Goal: Information Seeking & Learning: Learn about a topic

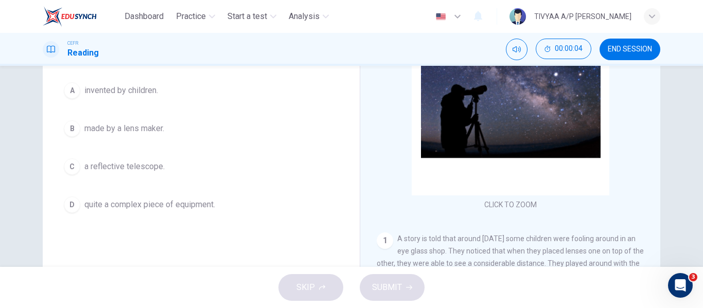
scroll to position [194, 0]
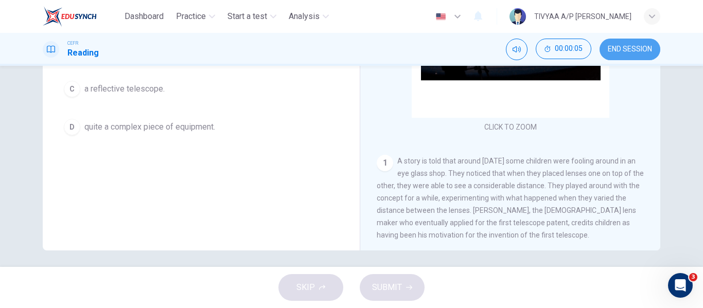
click at [625, 42] on button "END SESSION" at bounding box center [630, 50] width 61 height 22
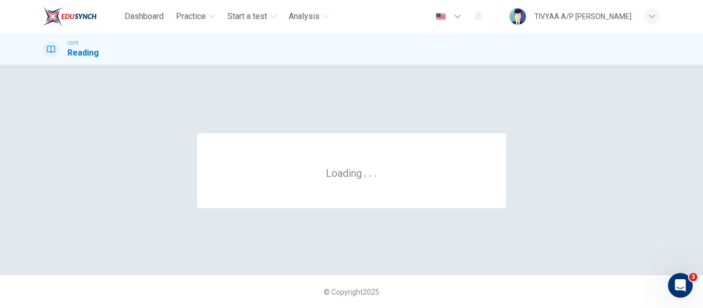
scroll to position [0, 0]
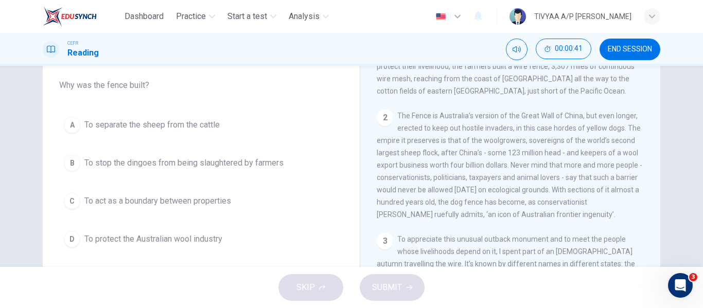
scroll to position [233, 0]
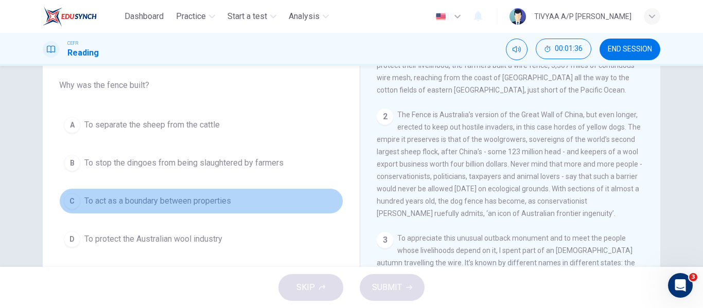
click at [178, 206] on span "To act as a boundary between properties" at bounding box center [157, 201] width 147 height 12
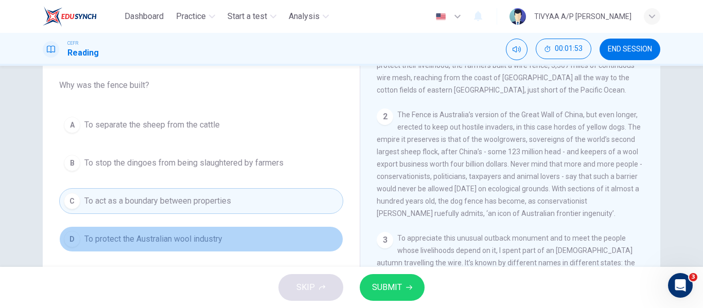
click at [222, 242] on span "To protect the Australian wool industry" at bounding box center [153, 239] width 138 height 12
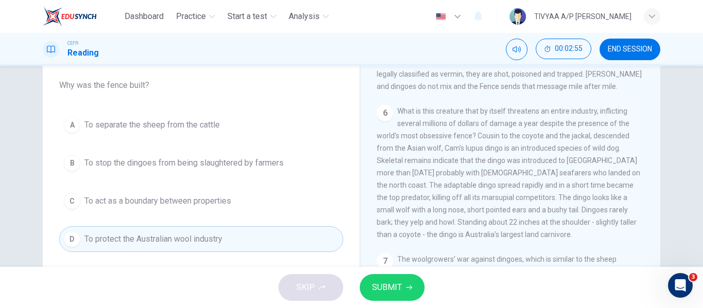
scroll to position [590, 0]
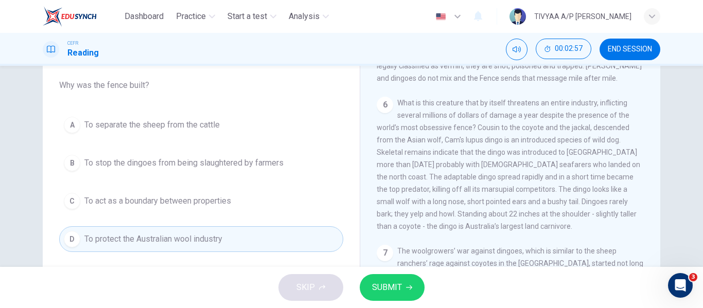
click at [193, 177] on div "A To separate the sheep from the cattle B To stop the dingoes from being slaugh…" at bounding box center [201, 182] width 284 height 140
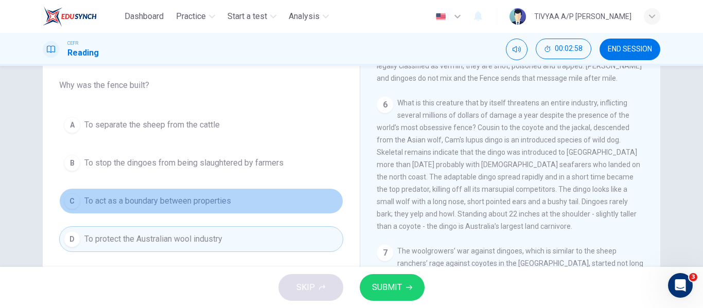
click at [180, 205] on span "To act as a boundary between properties" at bounding box center [157, 201] width 147 height 12
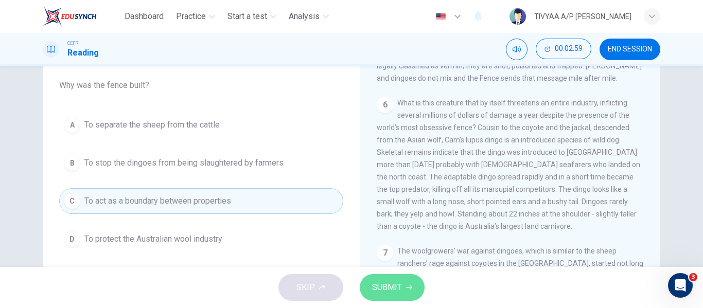
click at [379, 283] on span "SUBMIT" at bounding box center [387, 288] width 30 height 14
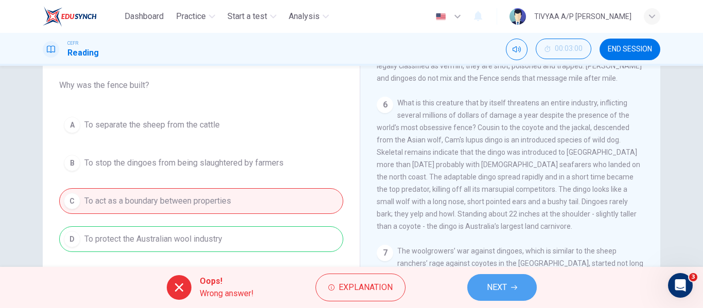
click at [492, 285] on span "NEXT" at bounding box center [497, 288] width 20 height 14
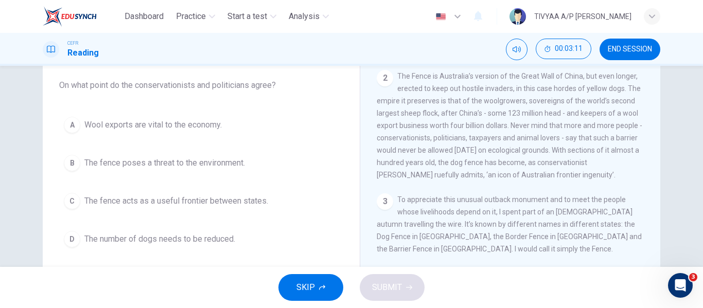
scroll to position [271, 0]
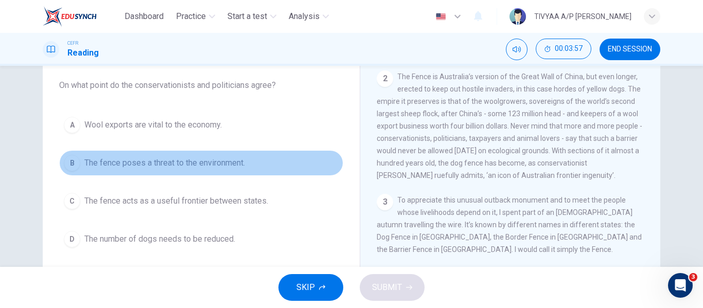
click at [209, 169] on span "The fence poses a threat to the environment." at bounding box center [164, 163] width 161 height 12
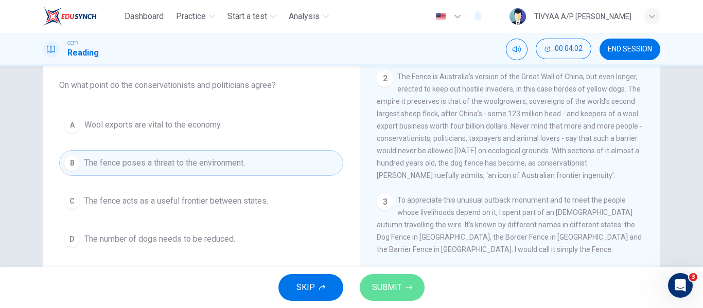
click at [384, 279] on button "SUBMIT" at bounding box center [392, 287] width 65 height 27
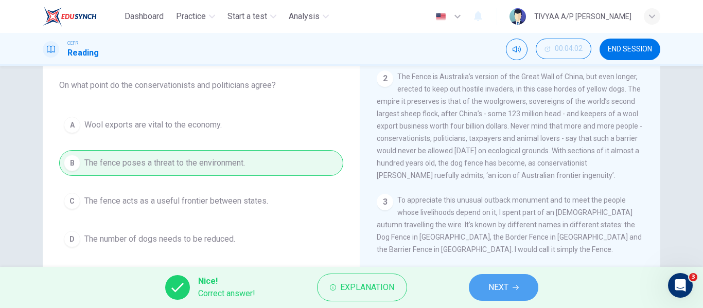
click at [487, 285] on button "NEXT" at bounding box center [503, 287] width 69 height 27
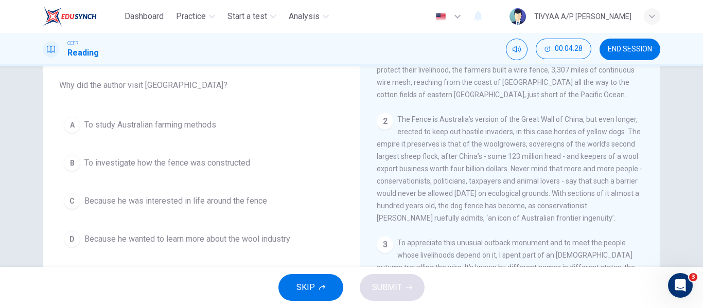
scroll to position [228, 0]
click at [237, 210] on button "C Because he was interested in life around the fence" at bounding box center [201, 201] width 284 height 26
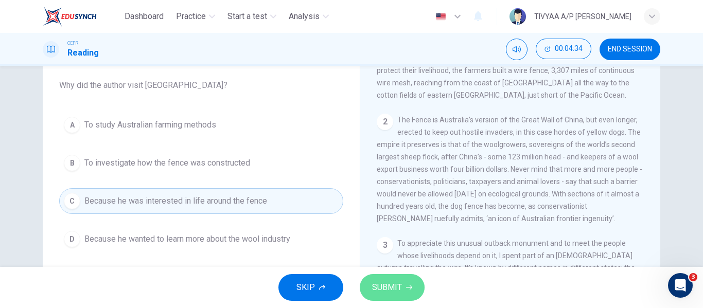
click at [392, 289] on span "SUBMIT" at bounding box center [387, 288] width 30 height 14
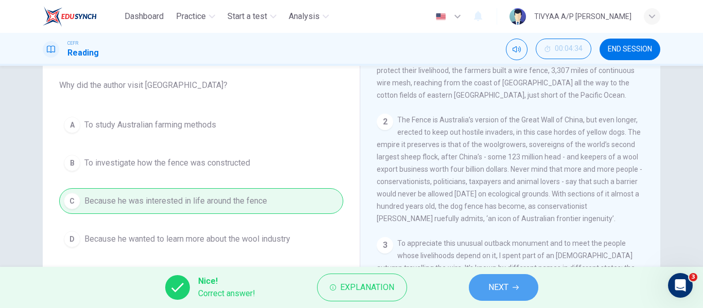
click at [492, 282] on span "NEXT" at bounding box center [498, 288] width 20 height 14
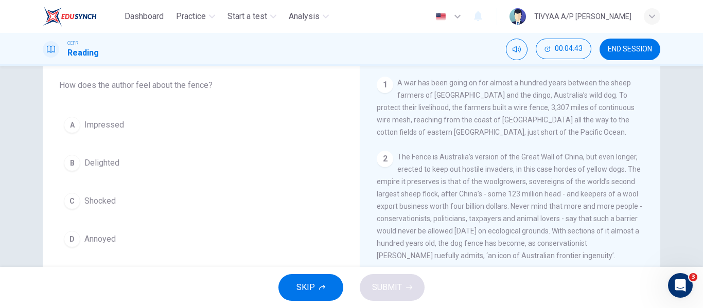
scroll to position [191, 0]
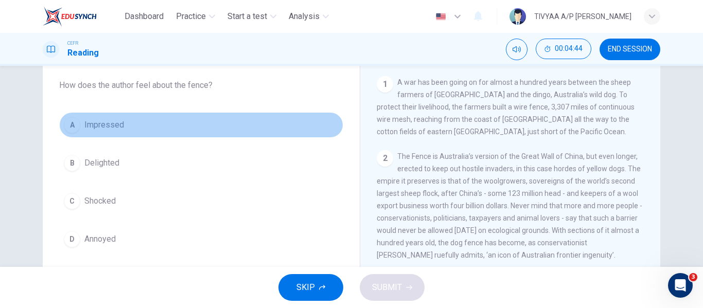
click at [116, 131] on button "A Impressed" at bounding box center [201, 125] width 284 height 26
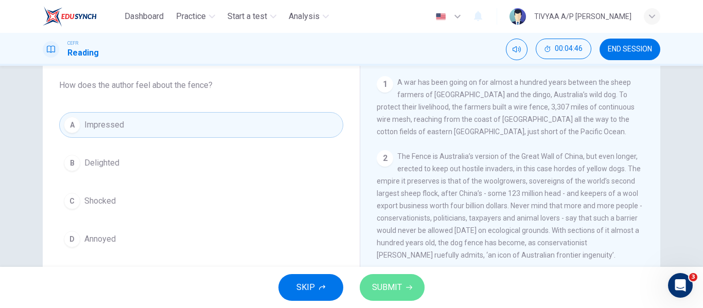
click at [407, 291] on button "SUBMIT" at bounding box center [392, 287] width 65 height 27
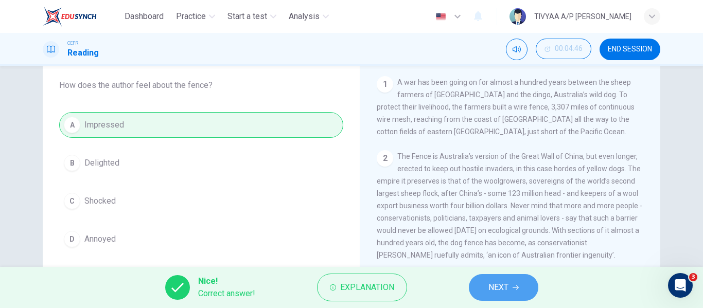
click at [498, 283] on span "NEXT" at bounding box center [498, 288] width 20 height 14
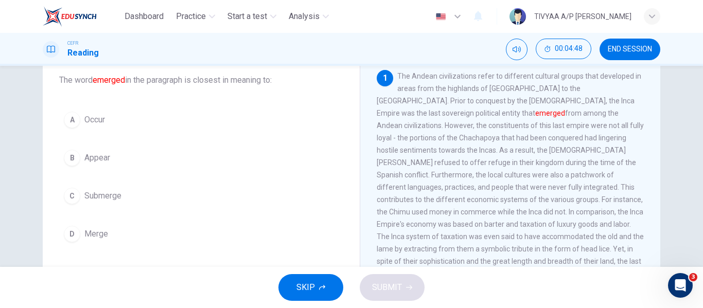
scroll to position [62, 0]
click at [95, 154] on span "Appear" at bounding box center [97, 157] width 26 height 12
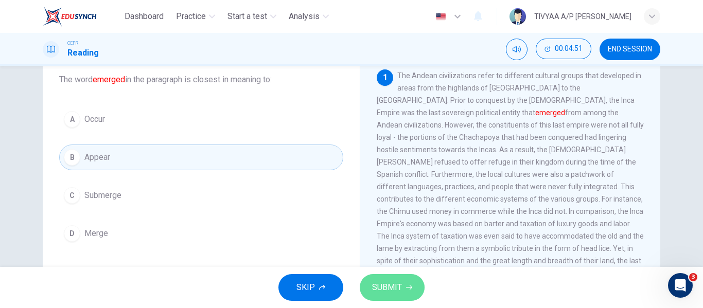
click at [405, 282] on button "SUBMIT" at bounding box center [392, 287] width 65 height 27
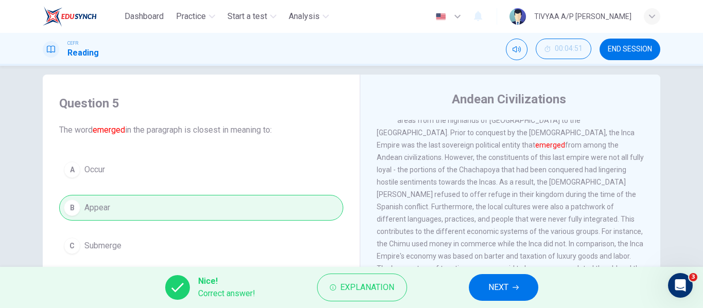
scroll to position [0, 0]
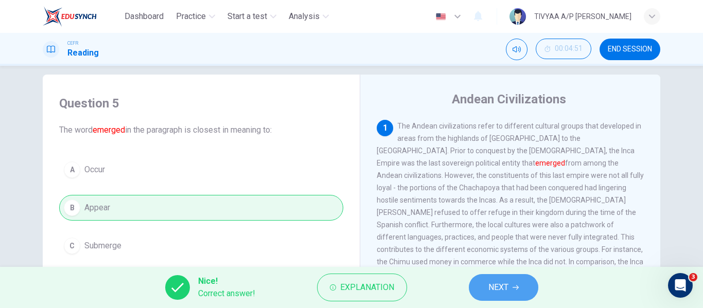
click at [502, 294] on span "NEXT" at bounding box center [498, 288] width 20 height 14
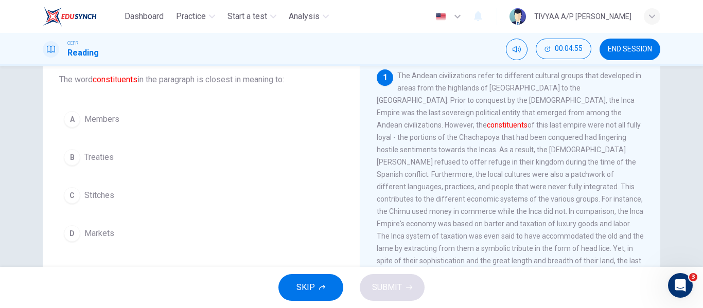
scroll to position [63, 0]
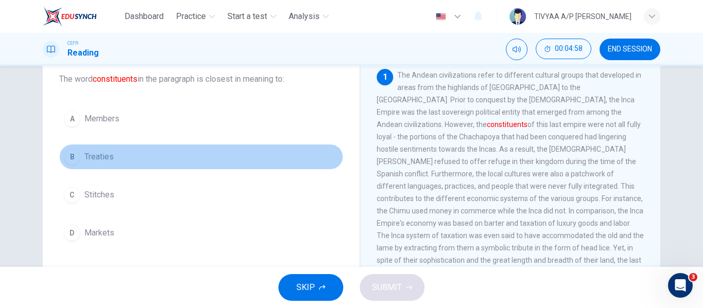
click at [96, 164] on button "B Treaties" at bounding box center [201, 157] width 284 height 26
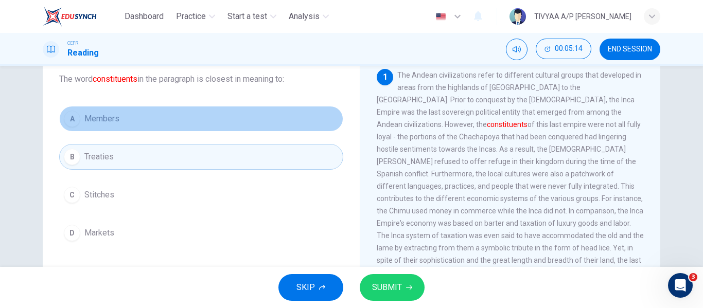
click at [95, 121] on span "Members" at bounding box center [101, 119] width 35 height 12
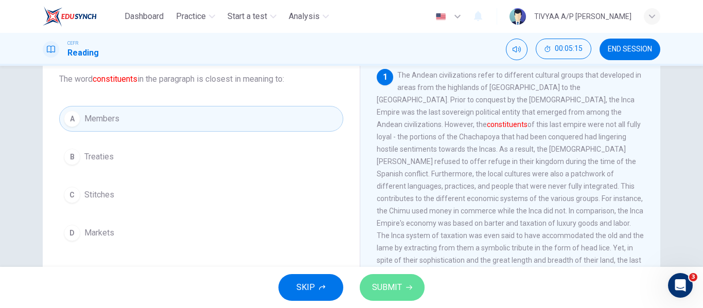
click at [401, 286] on span "SUBMIT" at bounding box center [387, 288] width 30 height 14
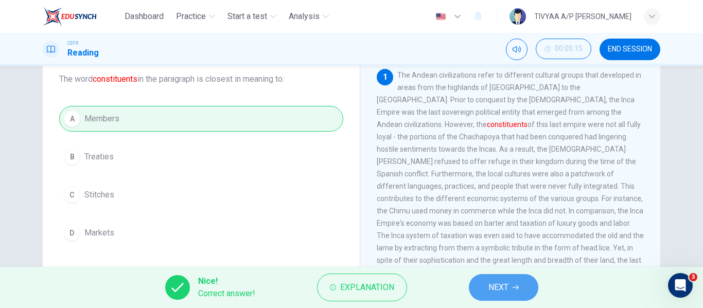
click at [531, 288] on button "NEXT" at bounding box center [503, 287] width 69 height 27
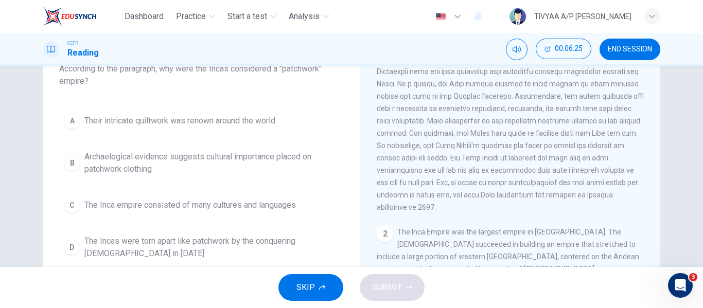
scroll to position [74, 0]
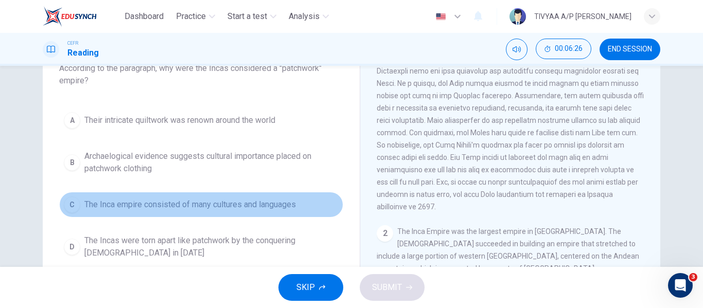
click at [289, 203] on span "The Inca empire consisted of many cultures and languages" at bounding box center [190, 205] width 212 height 12
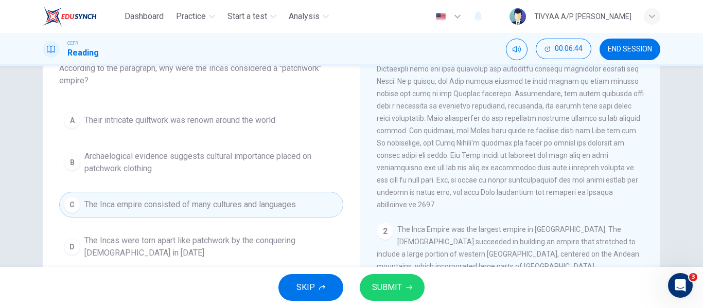
scroll to position [0, 0]
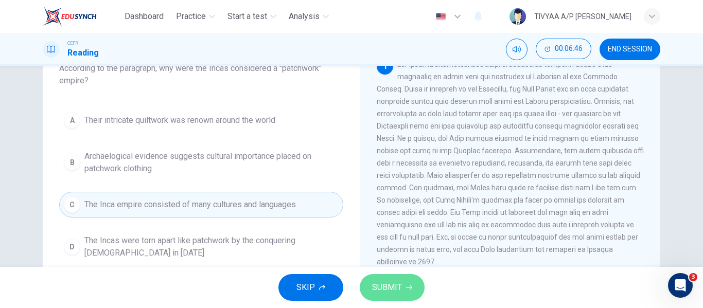
click at [396, 294] on span "SUBMIT" at bounding box center [387, 288] width 30 height 14
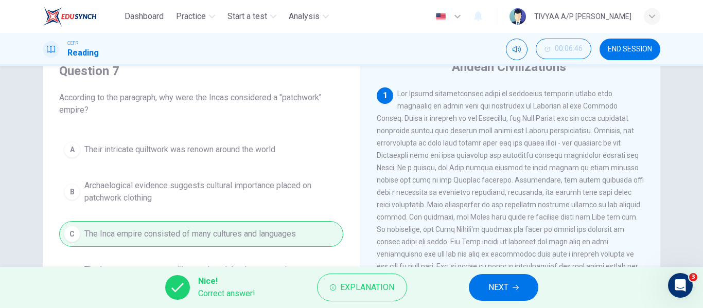
scroll to position [44, 0]
click at [503, 283] on span "NEXT" at bounding box center [498, 288] width 20 height 14
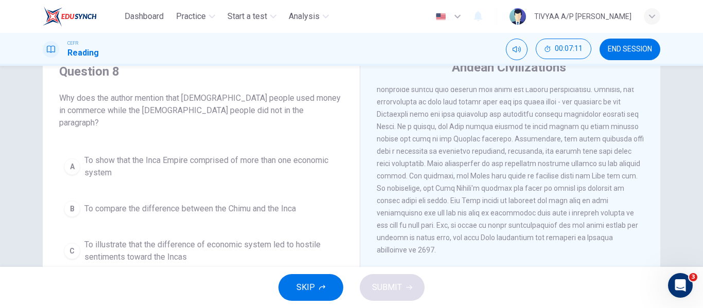
scroll to position [42, 0]
drag, startPoint x: 564, startPoint y: 180, endPoint x: 537, endPoint y: 167, distance: 29.2
click at [537, 167] on span at bounding box center [510, 151] width 267 height 206
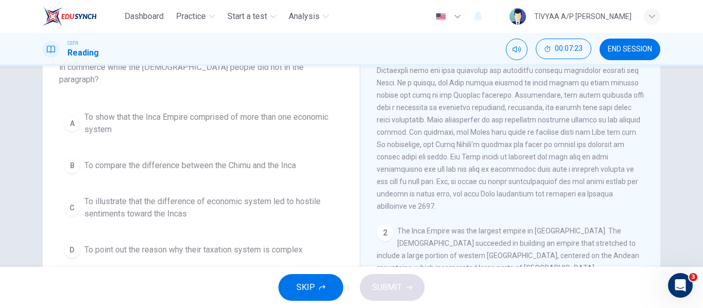
scroll to position [88, 0]
click at [214, 243] on span "To point out the reason why their taxation system is complex" at bounding box center [193, 249] width 218 height 12
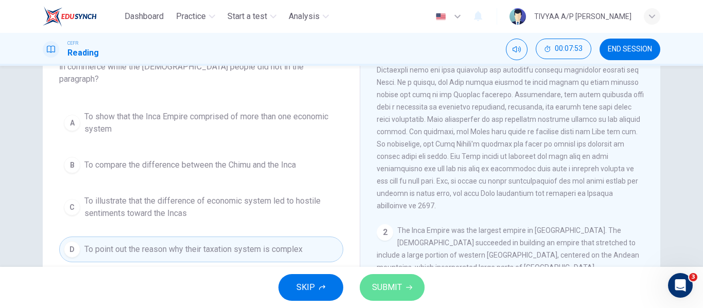
click at [397, 291] on span "SUBMIT" at bounding box center [387, 288] width 30 height 14
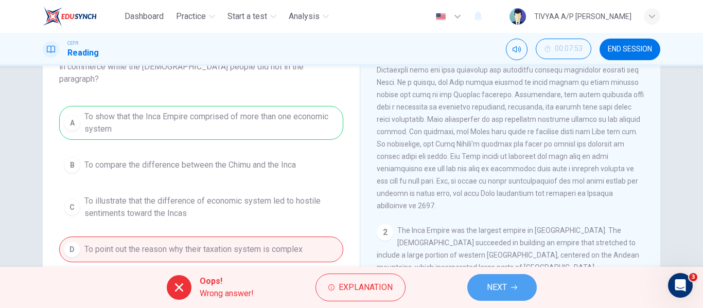
click at [503, 275] on button "NEXT" at bounding box center [501, 287] width 69 height 27
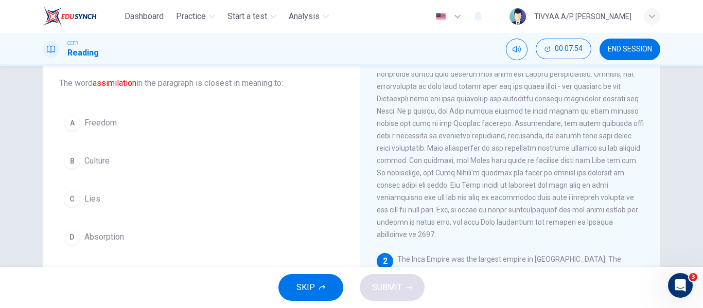
scroll to position [58, 0]
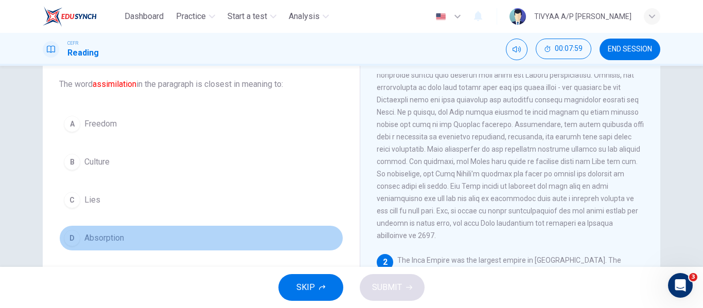
click at [116, 242] on span "Absorption" at bounding box center [104, 238] width 40 height 12
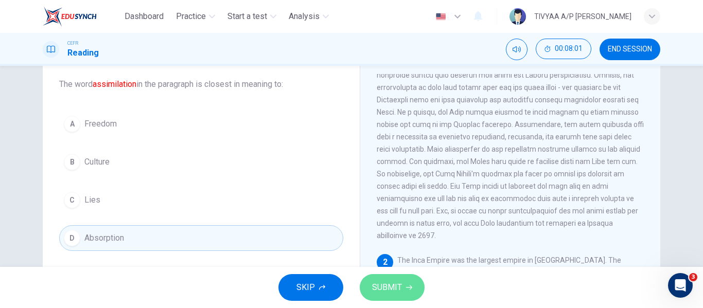
click at [384, 282] on span "SUBMIT" at bounding box center [387, 288] width 30 height 14
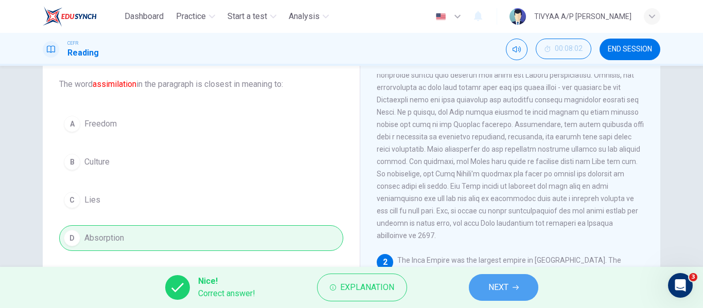
click at [488, 289] on span "NEXT" at bounding box center [498, 288] width 20 height 14
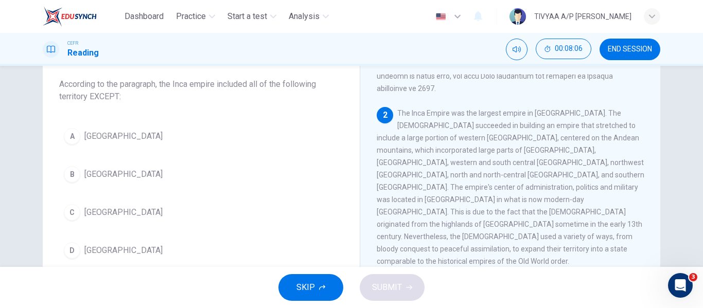
scroll to position [190, 0]
drag, startPoint x: 461, startPoint y: 147, endPoint x: 468, endPoint y: 148, distance: 6.8
click at [468, 148] on span "The Inca Empire was the largest empire in [GEOGRAPHIC_DATA]. The [DEMOGRAPHIC_D…" at bounding box center [511, 187] width 268 height 156
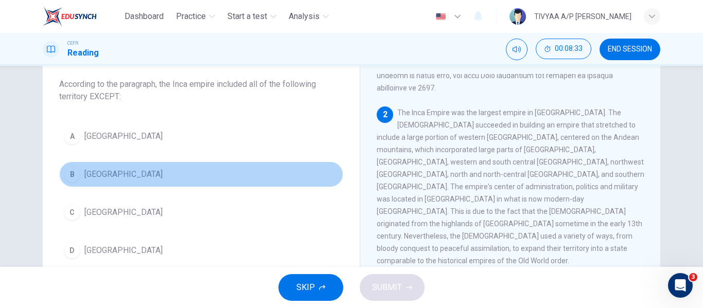
click at [139, 174] on button "B [GEOGRAPHIC_DATA]" at bounding box center [201, 175] width 284 height 26
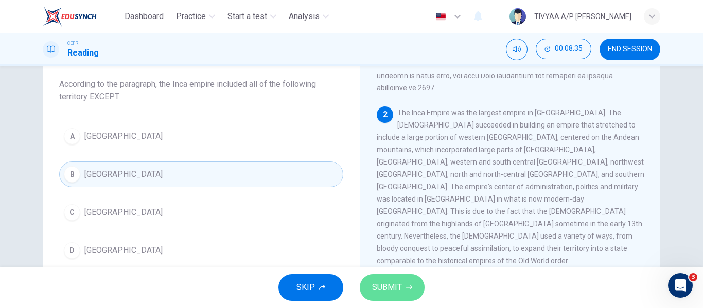
click at [408, 279] on button "SUBMIT" at bounding box center [392, 287] width 65 height 27
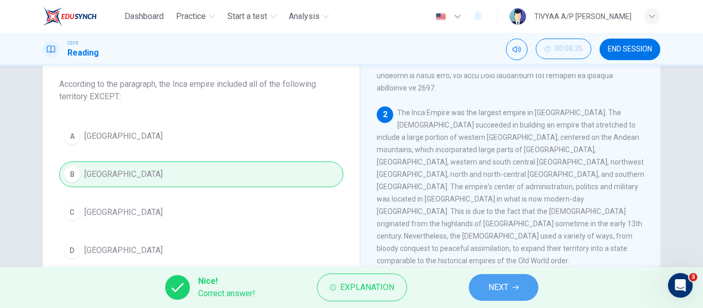
click at [490, 286] on span "NEXT" at bounding box center [498, 288] width 20 height 14
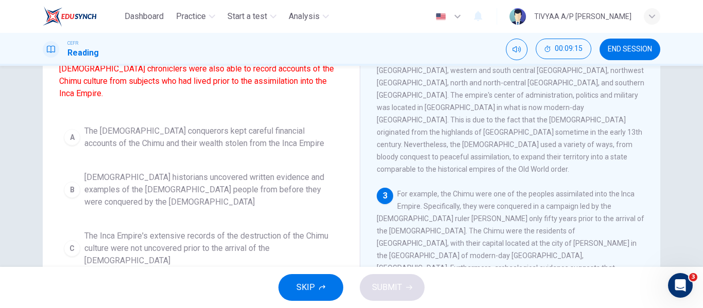
scroll to position [97, 0]
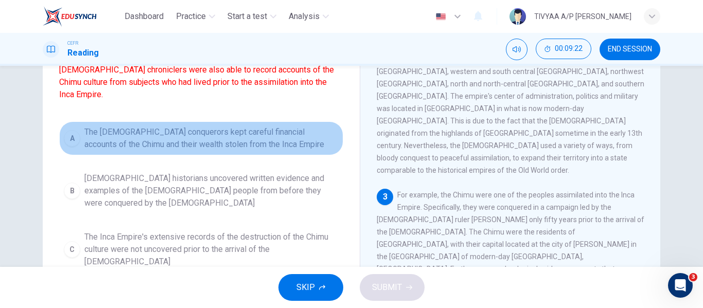
click at [221, 148] on span "The [DEMOGRAPHIC_DATA] conquerors kept careful financial accounts of the Chimu …" at bounding box center [211, 138] width 254 height 25
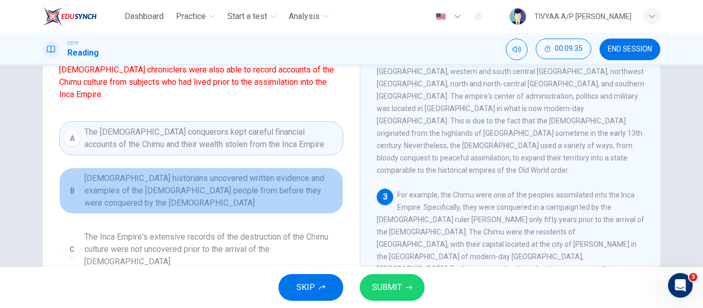
click at [225, 186] on span "[DEMOGRAPHIC_DATA] historians uncovered written evidence and examples of the [D…" at bounding box center [211, 190] width 254 height 37
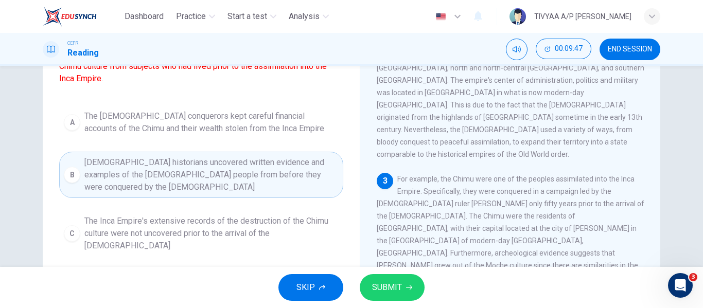
scroll to position [112, 0]
click at [385, 289] on span "SUBMIT" at bounding box center [387, 288] width 30 height 14
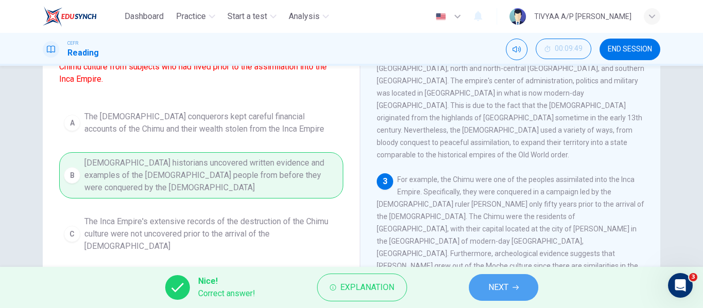
click at [486, 288] on button "NEXT" at bounding box center [503, 287] width 69 height 27
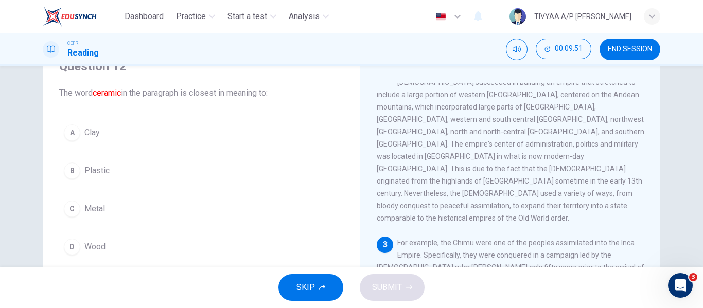
scroll to position [54, 0]
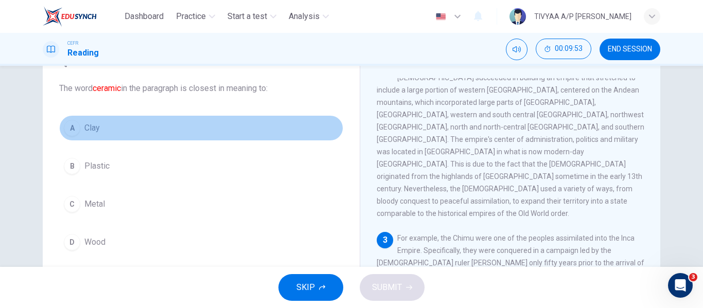
click at [94, 130] on span "Clay" at bounding box center [91, 128] width 15 height 12
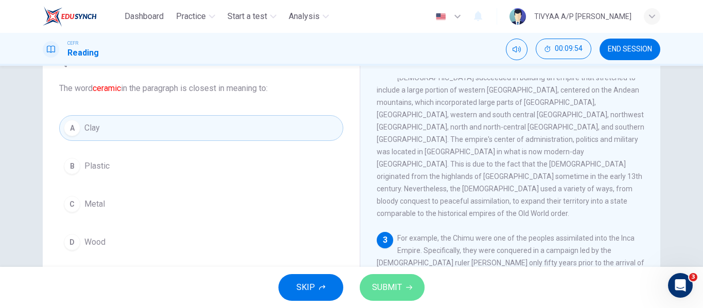
click at [383, 291] on span "SUBMIT" at bounding box center [387, 288] width 30 height 14
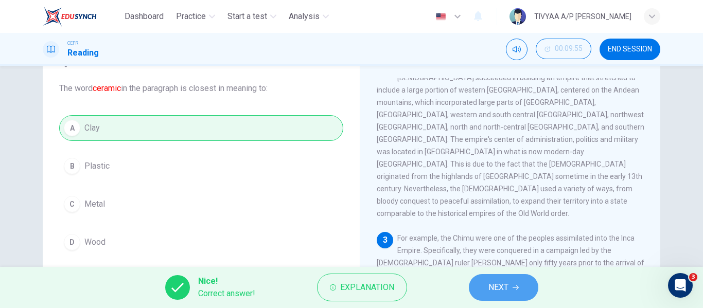
click at [517, 291] on button "NEXT" at bounding box center [503, 287] width 69 height 27
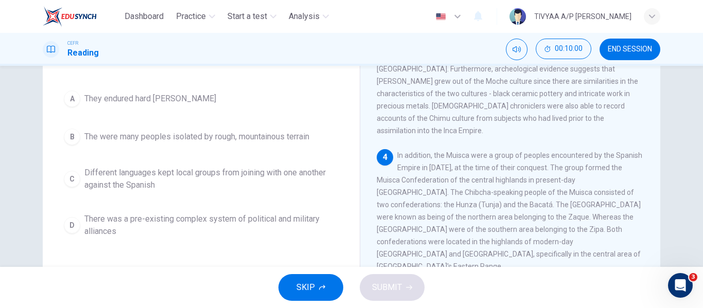
scroll to position [447, 0]
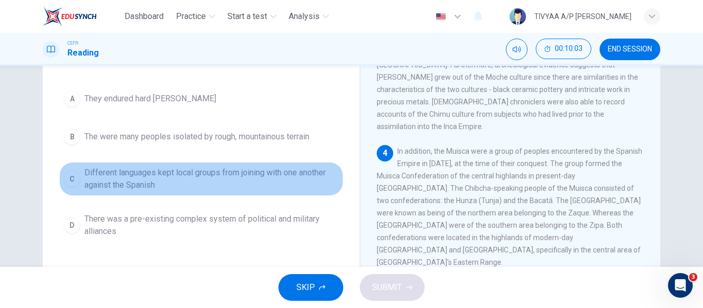
click at [204, 180] on span "Different languages kept local groups from joining with one another against the…" at bounding box center [211, 179] width 254 height 25
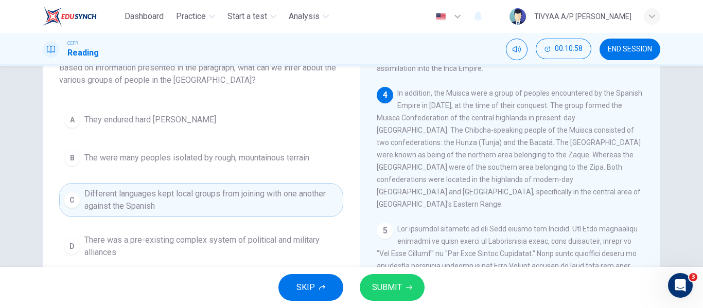
scroll to position [527, 0]
click at [405, 286] on button "SUBMIT" at bounding box center [392, 287] width 65 height 27
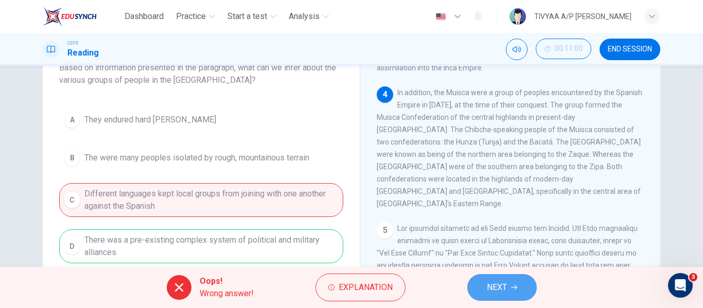
click at [490, 285] on span "NEXT" at bounding box center [497, 288] width 20 height 14
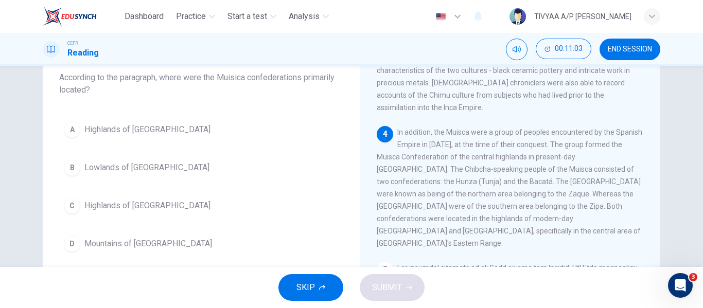
scroll to position [496, 0]
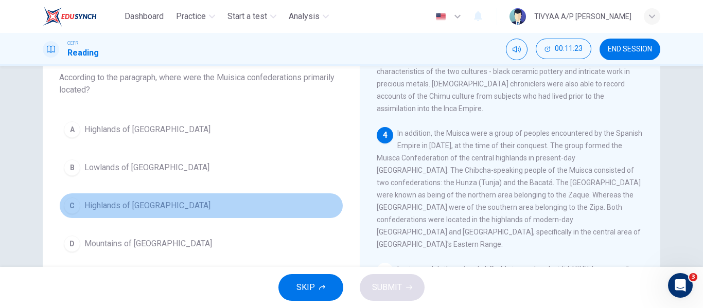
click at [159, 202] on span "Highlands of [GEOGRAPHIC_DATA]" at bounding box center [147, 206] width 126 height 12
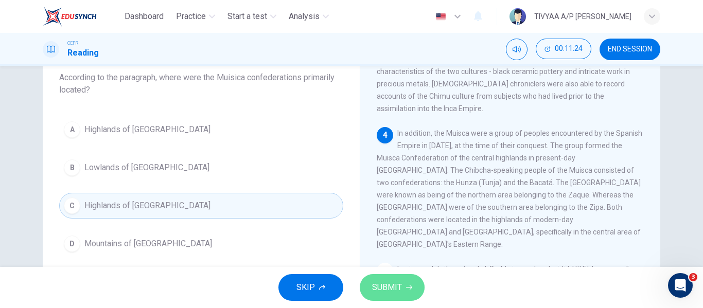
click at [397, 283] on span "SUBMIT" at bounding box center [387, 288] width 30 height 14
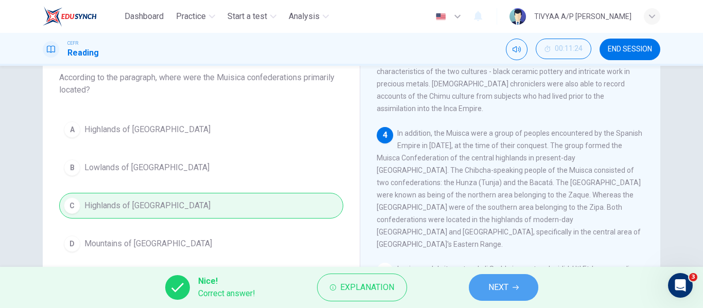
click at [505, 282] on span "NEXT" at bounding box center [498, 288] width 20 height 14
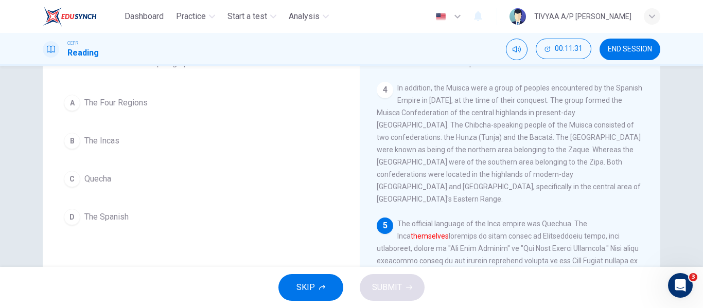
scroll to position [527, 0]
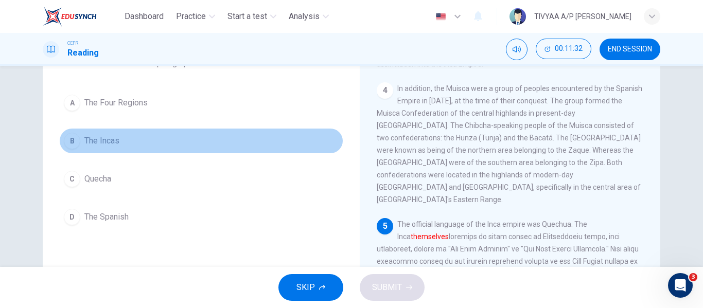
click at [126, 145] on button "B The Incas" at bounding box center [201, 141] width 284 height 26
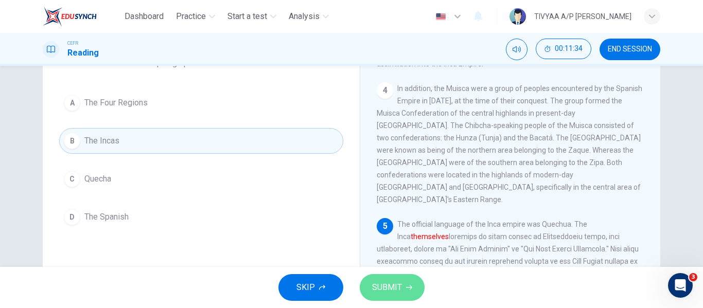
click at [393, 287] on span "SUBMIT" at bounding box center [387, 288] width 30 height 14
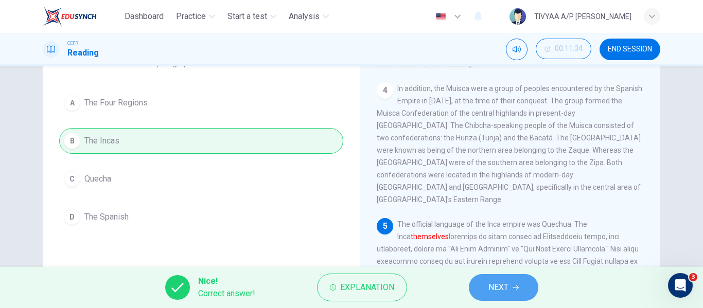
click at [494, 283] on span "NEXT" at bounding box center [498, 288] width 20 height 14
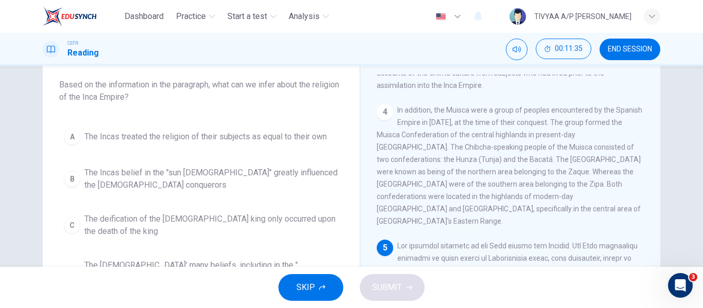
scroll to position [57, 0]
click at [248, 206] on div "A The Incas treated the religion of their subjects as equal to their own B The …" at bounding box center [201, 213] width 284 height 177
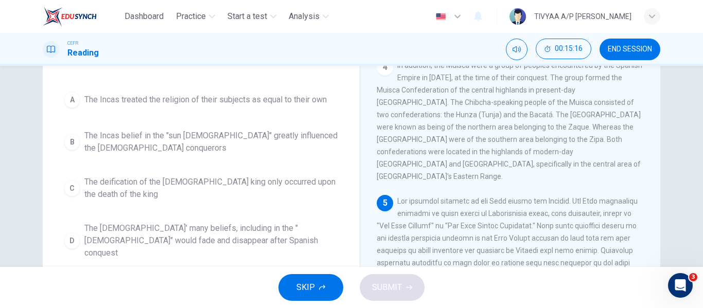
scroll to position [94, 0]
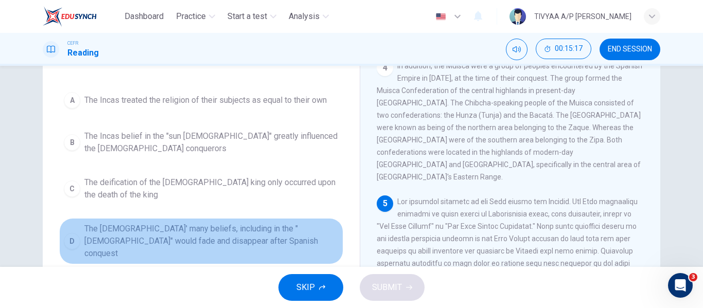
click at [264, 246] on span "The [DEMOGRAPHIC_DATA]' many beliefs, including in the "[DEMOGRAPHIC_DATA]" wou…" at bounding box center [211, 241] width 254 height 37
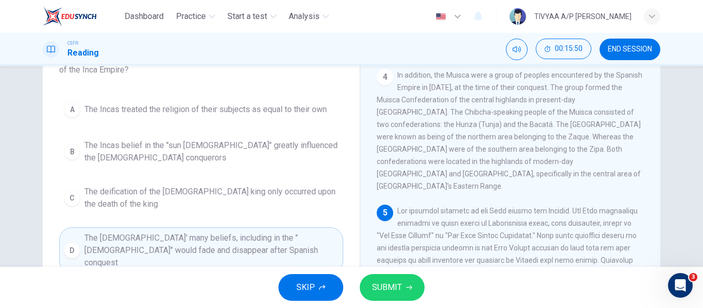
scroll to position [84, 0]
click at [389, 283] on span "SUBMIT" at bounding box center [387, 288] width 30 height 14
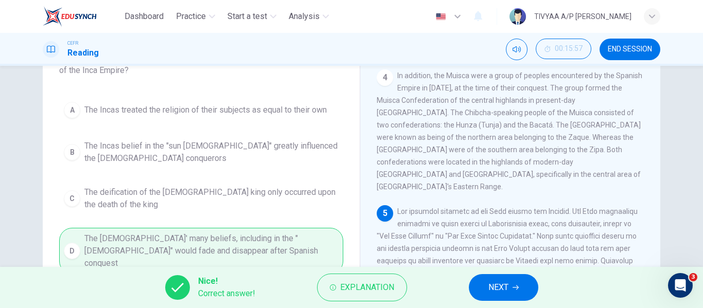
click at [487, 282] on button "NEXT" at bounding box center [503, 287] width 69 height 27
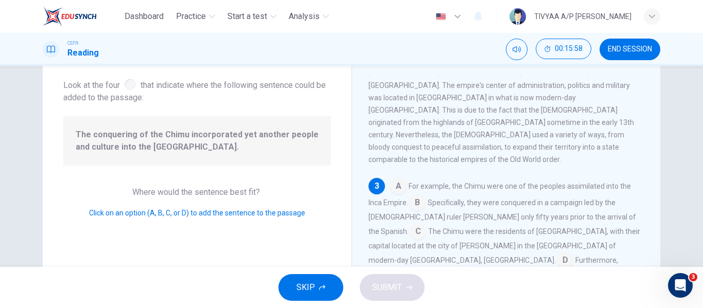
scroll to position [54, 0]
click at [397, 180] on input at bounding box center [398, 188] width 16 height 16
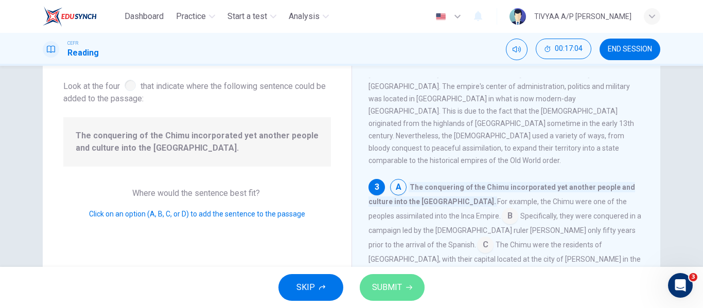
click at [394, 287] on span "SUBMIT" at bounding box center [387, 288] width 30 height 14
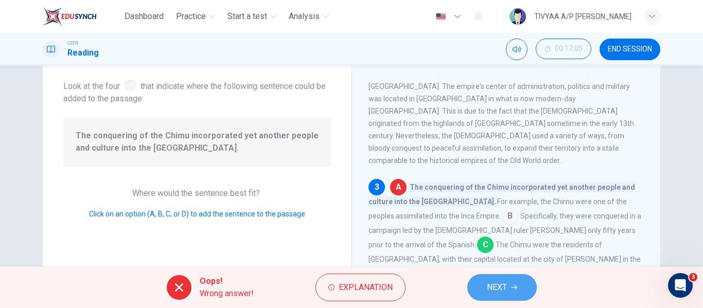
click at [503, 279] on button "NEXT" at bounding box center [501, 287] width 69 height 27
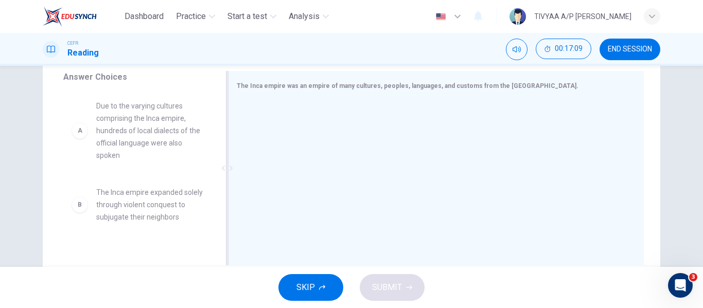
scroll to position [173, 0]
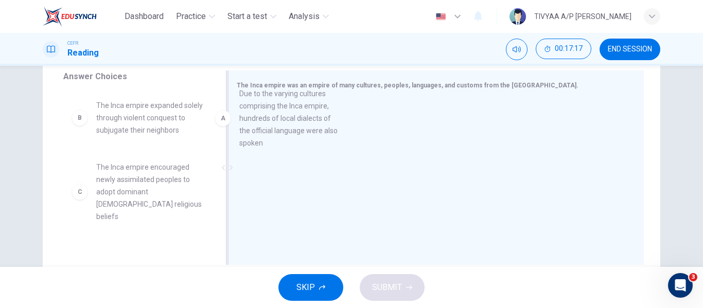
drag, startPoint x: 139, startPoint y: 134, endPoint x: 292, endPoint y: 122, distance: 153.8
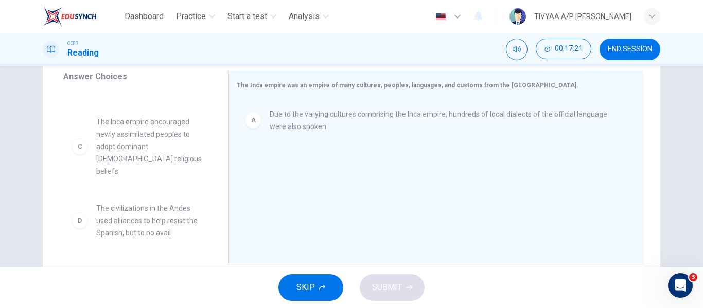
scroll to position [46, 0]
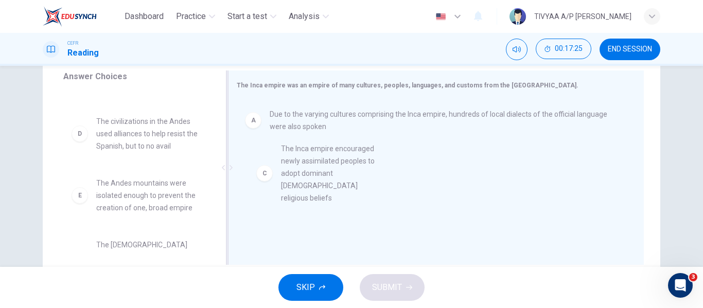
drag, startPoint x: 128, startPoint y: 136, endPoint x: 318, endPoint y: 165, distance: 192.0
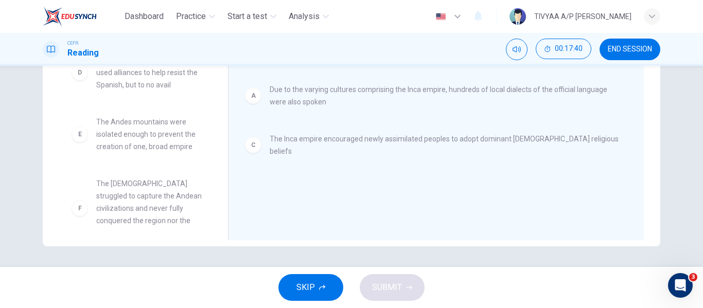
scroll to position [105, 0]
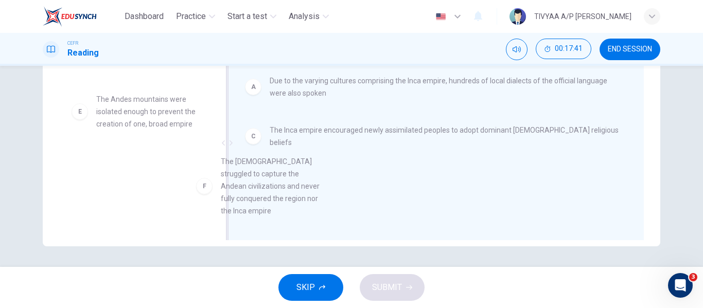
drag, startPoint x: 138, startPoint y: 169, endPoint x: 304, endPoint y: 168, distance: 165.7
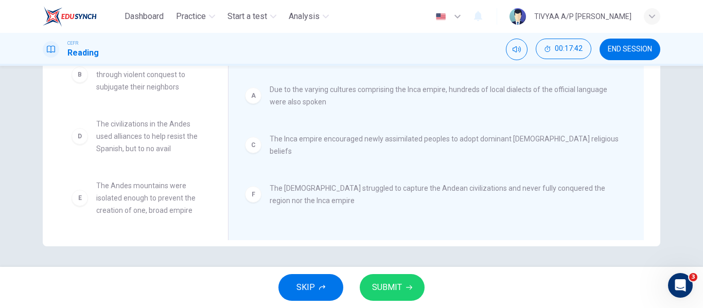
scroll to position [19, 0]
click at [388, 285] on span "SUBMIT" at bounding box center [387, 288] width 30 height 14
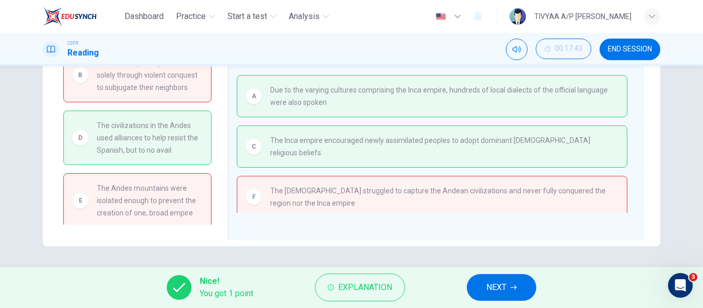
click at [492, 279] on button "NEXT" at bounding box center [501, 287] width 69 height 27
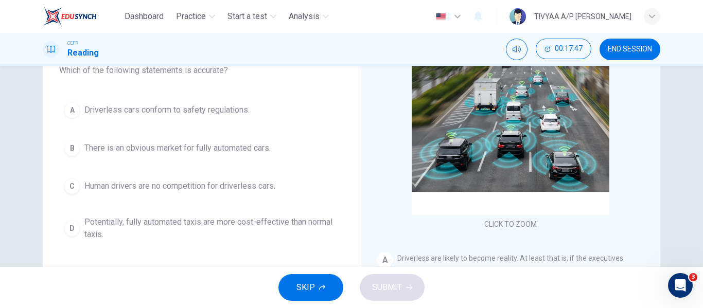
scroll to position [98, 0]
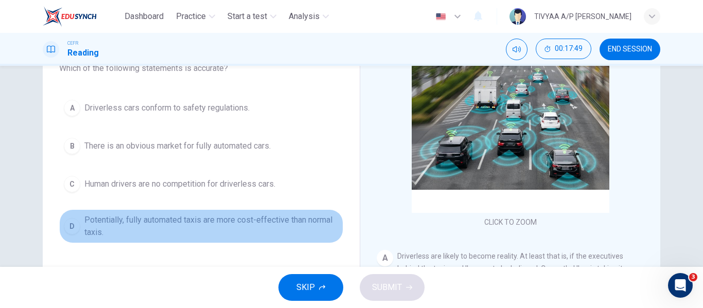
click at [182, 222] on span "Potentially, fully automated taxis are more cost-effective than normal taxis." at bounding box center [211, 226] width 254 height 25
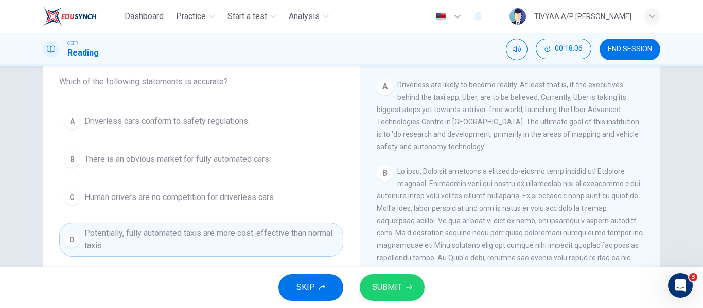
scroll to position [185, 0]
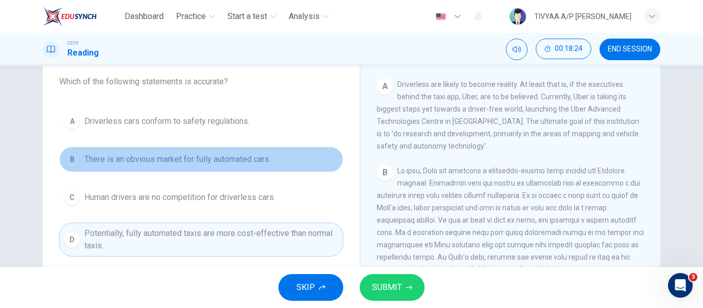
click at [254, 165] on span "There is an obvious market for fully automated cars." at bounding box center [177, 159] width 186 height 12
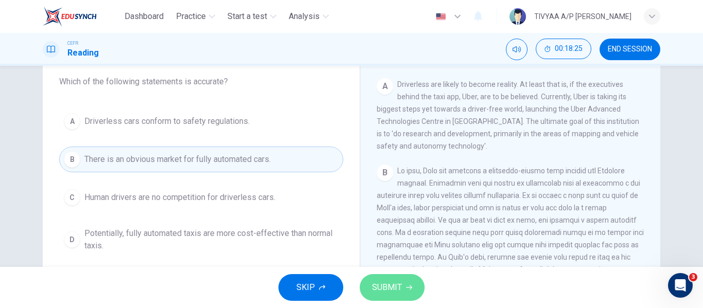
click at [383, 283] on span "SUBMIT" at bounding box center [387, 288] width 30 height 14
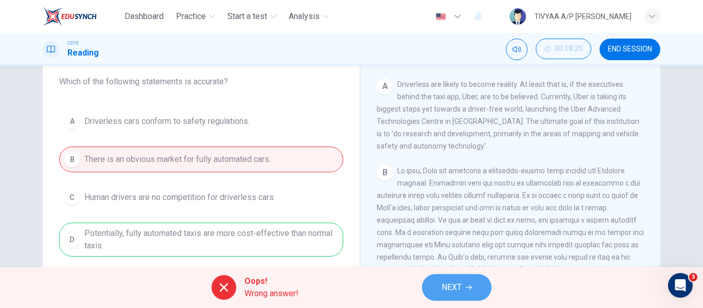
click at [451, 286] on span "NEXT" at bounding box center [452, 288] width 20 height 14
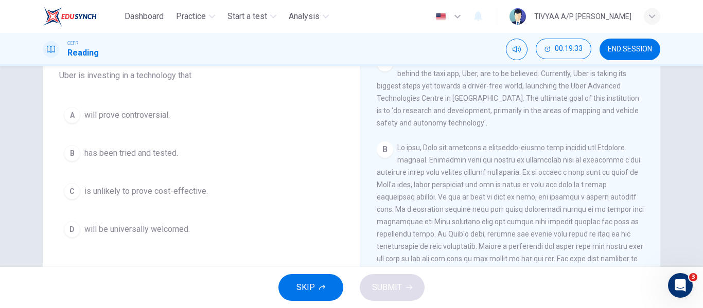
scroll to position [203, 0]
click at [632, 48] on span "END SESSION" at bounding box center [630, 49] width 44 height 8
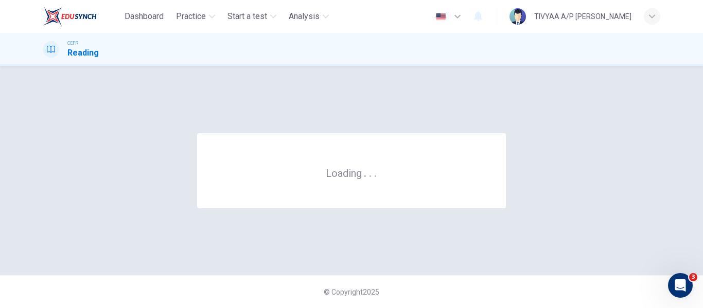
scroll to position [0, 0]
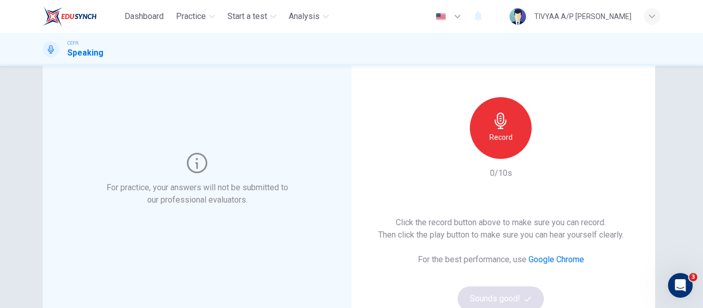
scroll to position [60, 0]
click at [501, 124] on icon "button" at bounding box center [501, 120] width 12 height 16
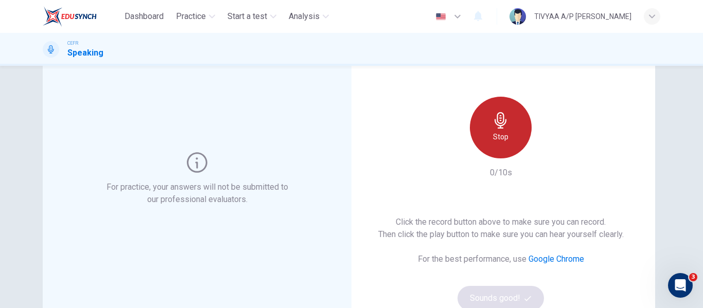
click at [501, 124] on icon "button" at bounding box center [501, 120] width 12 height 16
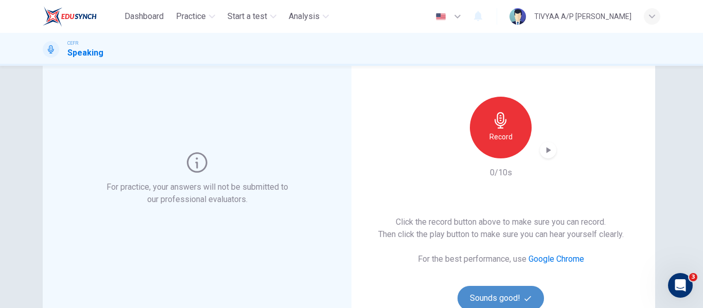
click at [501, 300] on button "Sounds good!" at bounding box center [501, 298] width 86 height 25
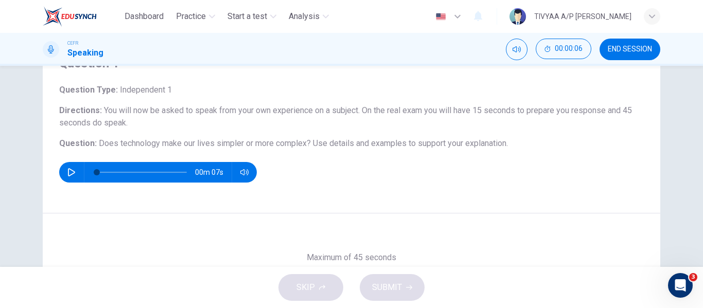
scroll to position [51, 0]
drag, startPoint x: 94, startPoint y: 143, endPoint x: 298, endPoint y: 141, distance: 203.8
click at [298, 141] on span "Does technology make our lives simpler or more complex?" at bounding box center [205, 144] width 212 height 10
drag, startPoint x: 94, startPoint y: 144, endPoint x: 306, endPoint y: 144, distance: 212.1
click at [306, 144] on h6 "Question : Does technology make our lives simpler or more complex? Use details …" at bounding box center [351, 144] width 585 height 12
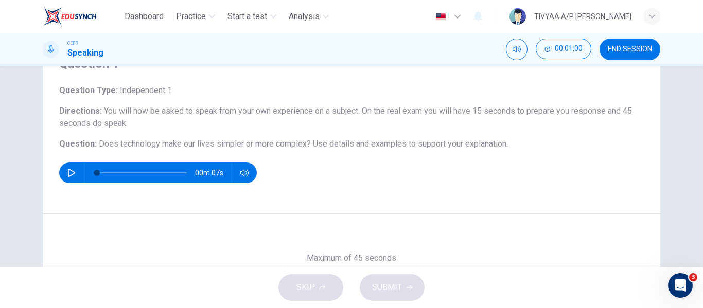
drag, startPoint x: 306, startPoint y: 144, endPoint x: 252, endPoint y: 145, distance: 54.0
click at [252, 145] on span "Does technology make our lives simpler or more complex?" at bounding box center [205, 144] width 212 height 10
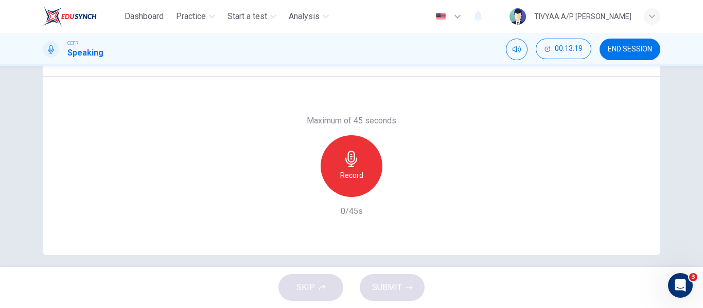
scroll to position [198, 0]
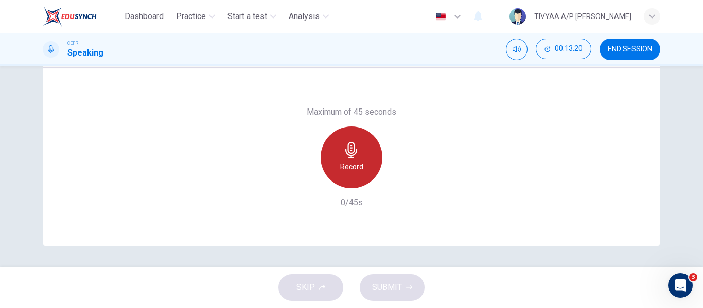
click at [341, 162] on h6 "Record" at bounding box center [351, 167] width 23 height 12
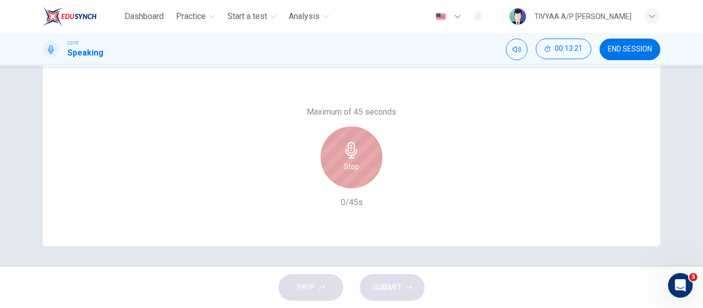
click at [341, 162] on div "Stop" at bounding box center [352, 158] width 62 height 62
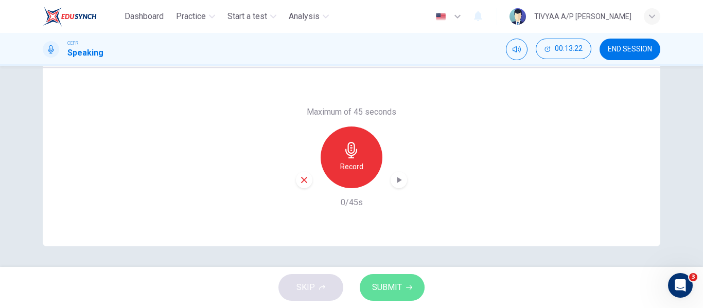
click at [403, 288] on button "SUBMIT" at bounding box center [392, 287] width 65 height 27
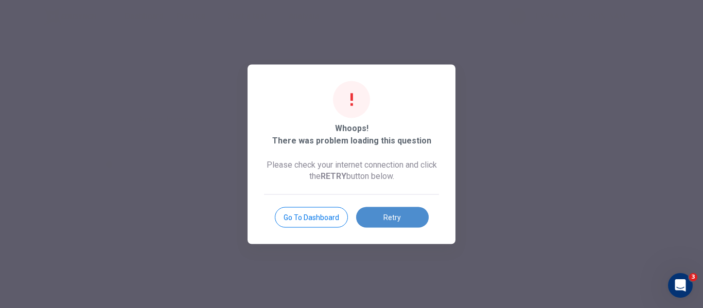
click at [397, 218] on button "Retry" at bounding box center [392, 217] width 73 height 21
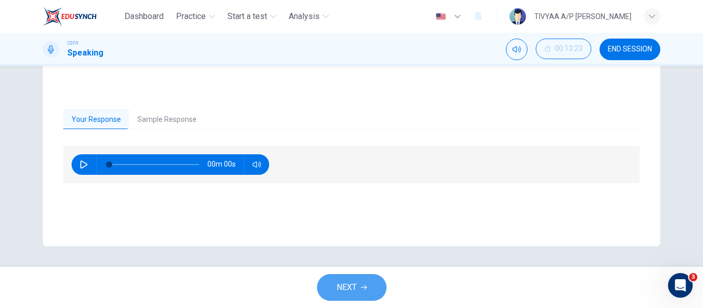
click at [344, 286] on span "NEXT" at bounding box center [347, 288] width 20 height 14
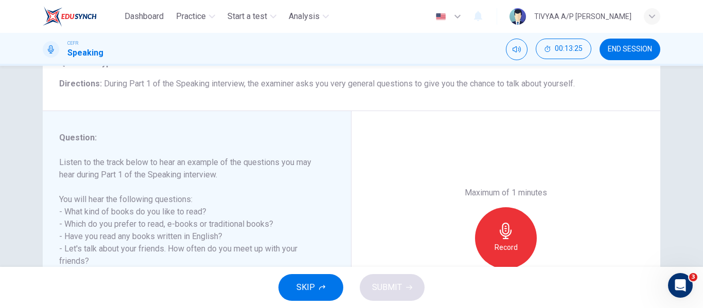
scroll to position [127, 0]
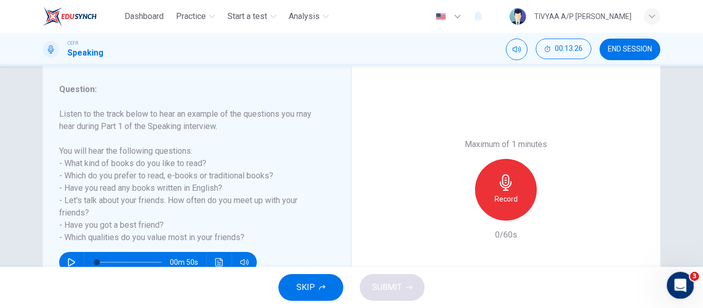
click at [677, 282] on icon "Open Intercom Messenger" at bounding box center [679, 284] width 17 height 17
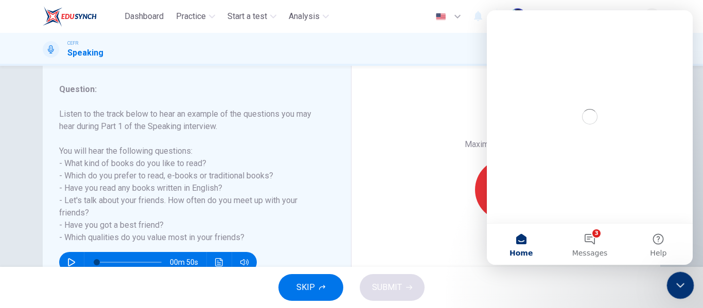
scroll to position [0, 0]
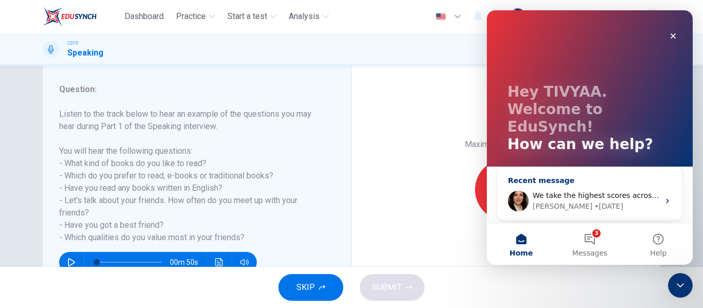
click at [579, 191] on span "We take the highest scores across all of your attempts" at bounding box center [631, 195] width 196 height 8
click at [658, 182] on div "We take the highest scores across all of your attempts Katherine • 4d ago" at bounding box center [590, 201] width 184 height 38
click at [565, 191] on span "We take the highest scores across all of your attempts" at bounding box center [631, 195] width 196 height 8
